Goal: Find specific page/section: Find specific page/section

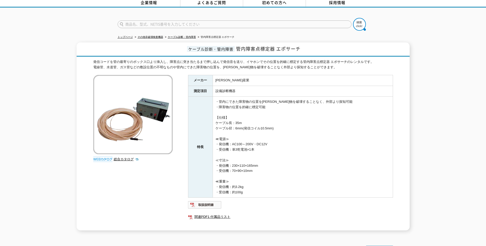
scroll to position [26, 0]
drag, startPoint x: 237, startPoint y: 45, endPoint x: 273, endPoint y: 45, distance: 35.3
click at [273, 45] on span "管内障害点標定器 エポサーチ" at bounding box center [268, 48] width 65 height 7
drag, startPoint x: 273, startPoint y: 45, endPoint x: 266, endPoint y: 46, distance: 6.9
copy span "管内障害点標定器"
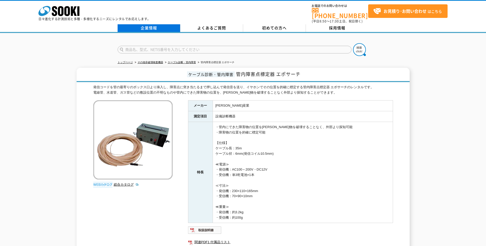
click at [152, 24] on link "企業情報" at bounding box center [148, 28] width 63 height 8
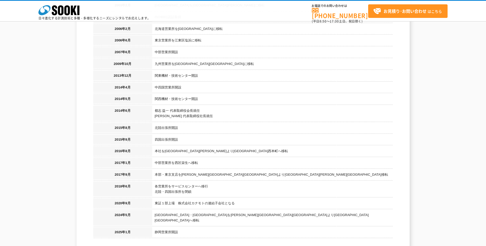
scroll to position [563, 0]
